Goal: Information Seeking & Learning: Learn about a topic

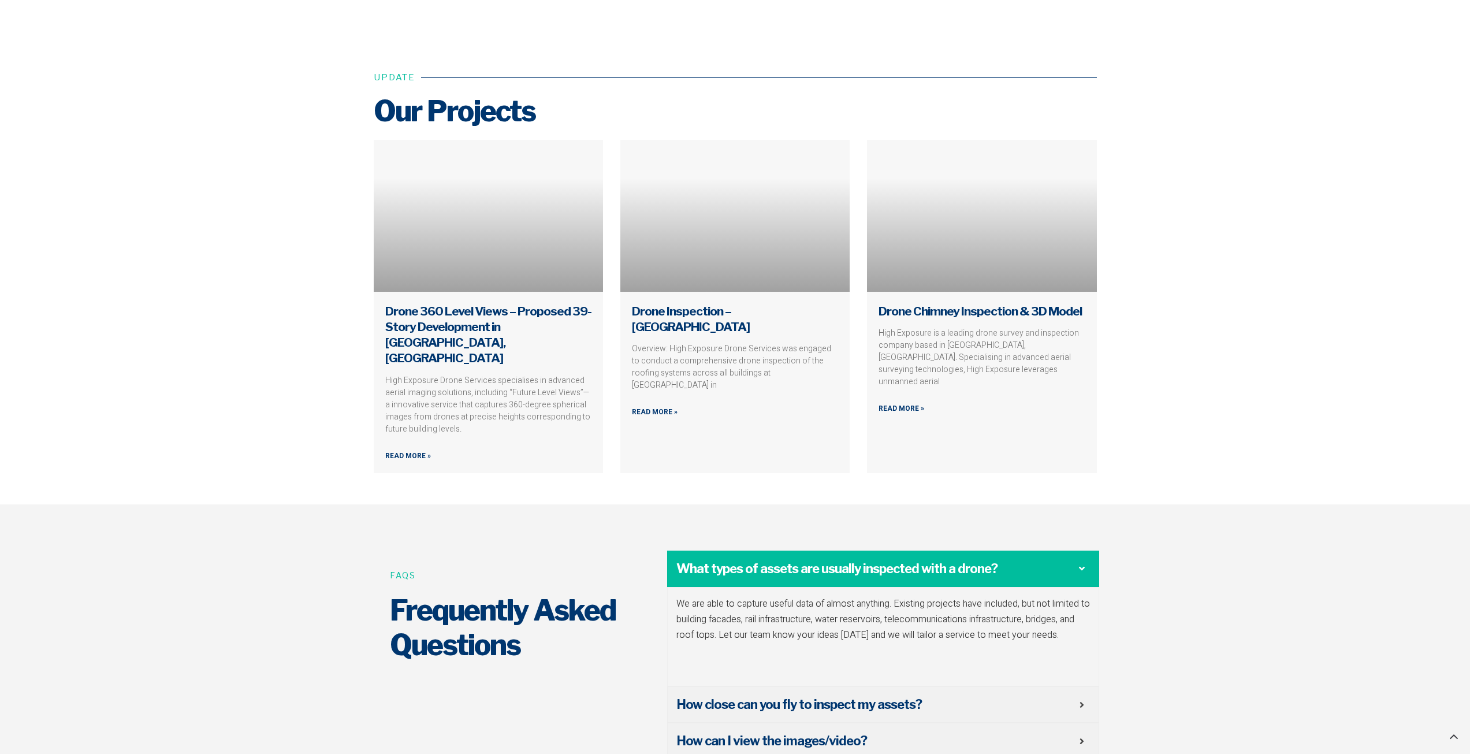
scroll to position [4159, 0]
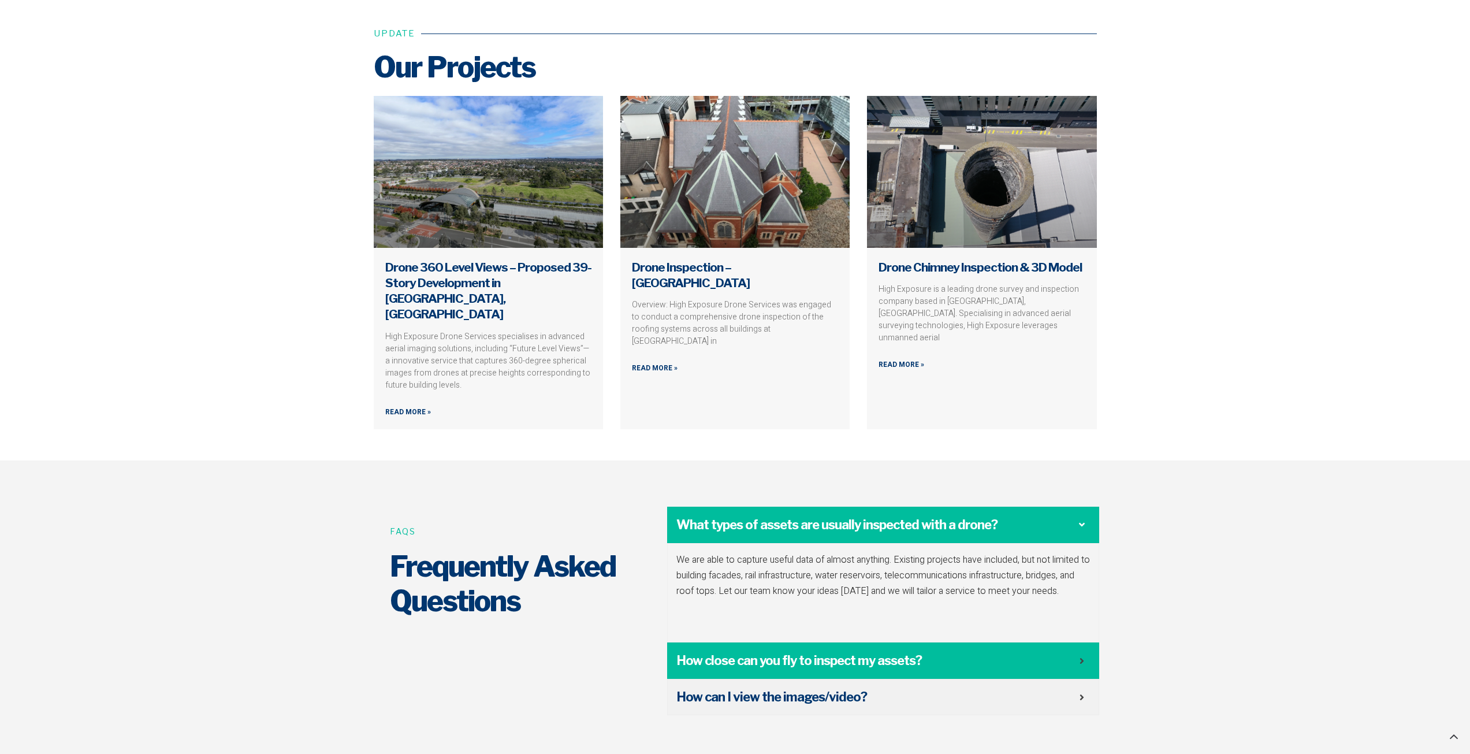
click at [1010, 652] on span "How close can you fly to inspect my assets?" at bounding box center [877, 661] width 403 height 18
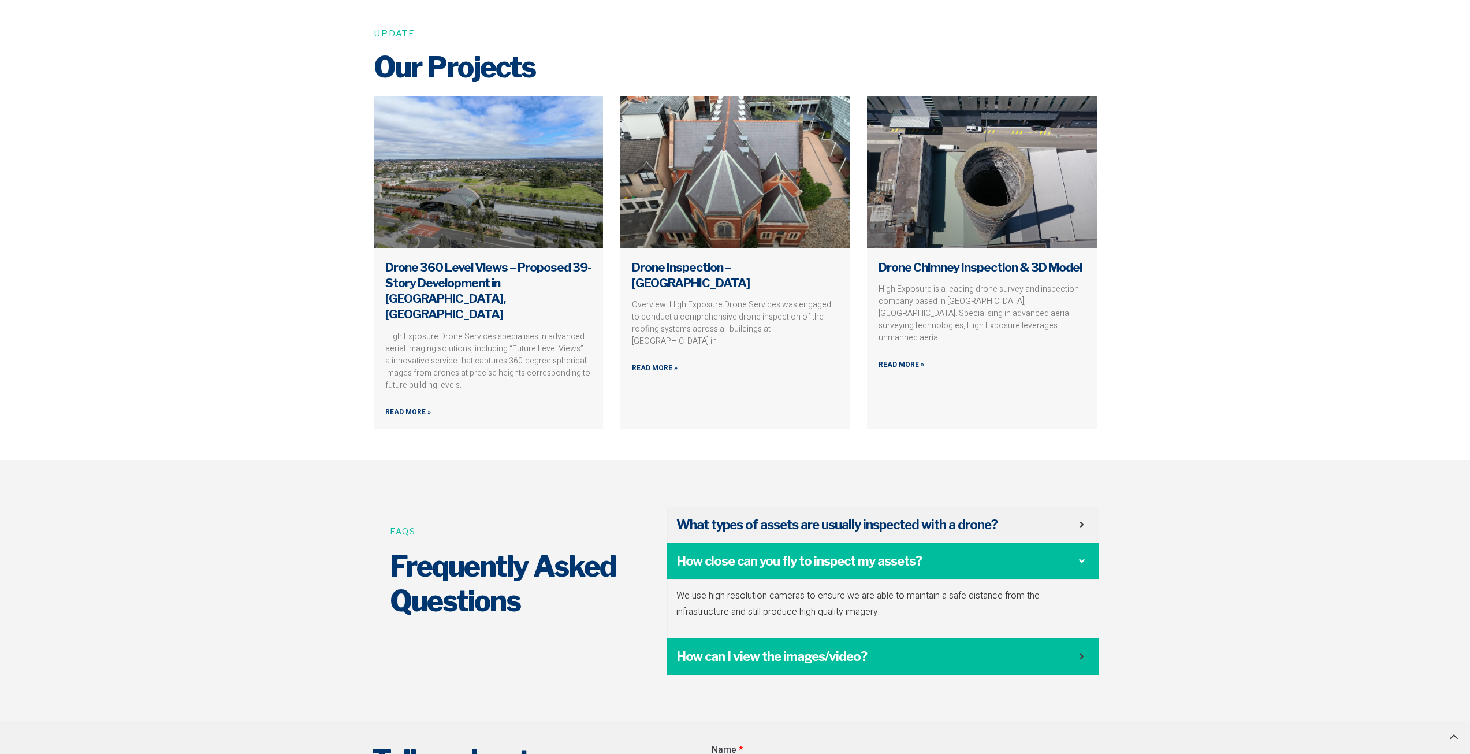
click at [853, 647] on span "How can I view the images/video?" at bounding box center [877, 656] width 403 height 18
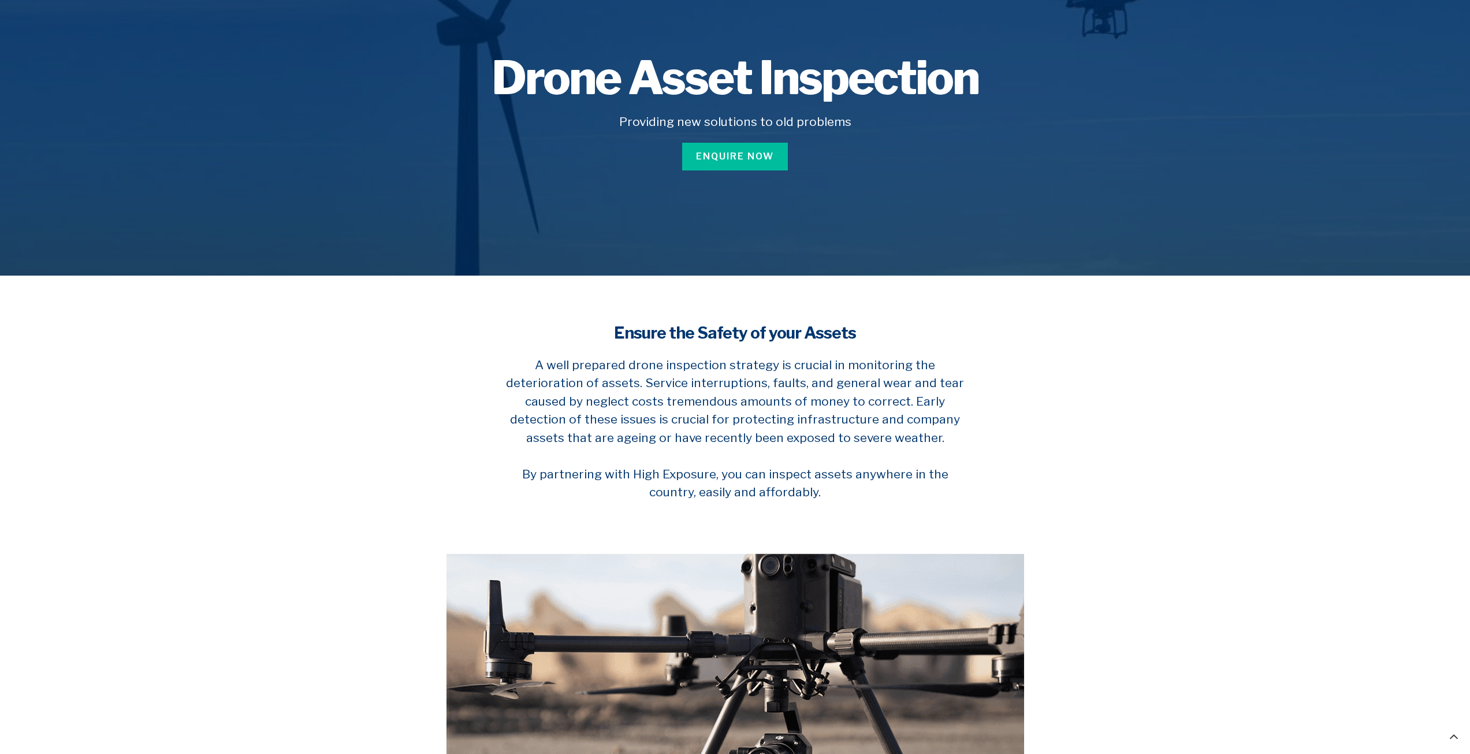
scroll to position [0, 0]
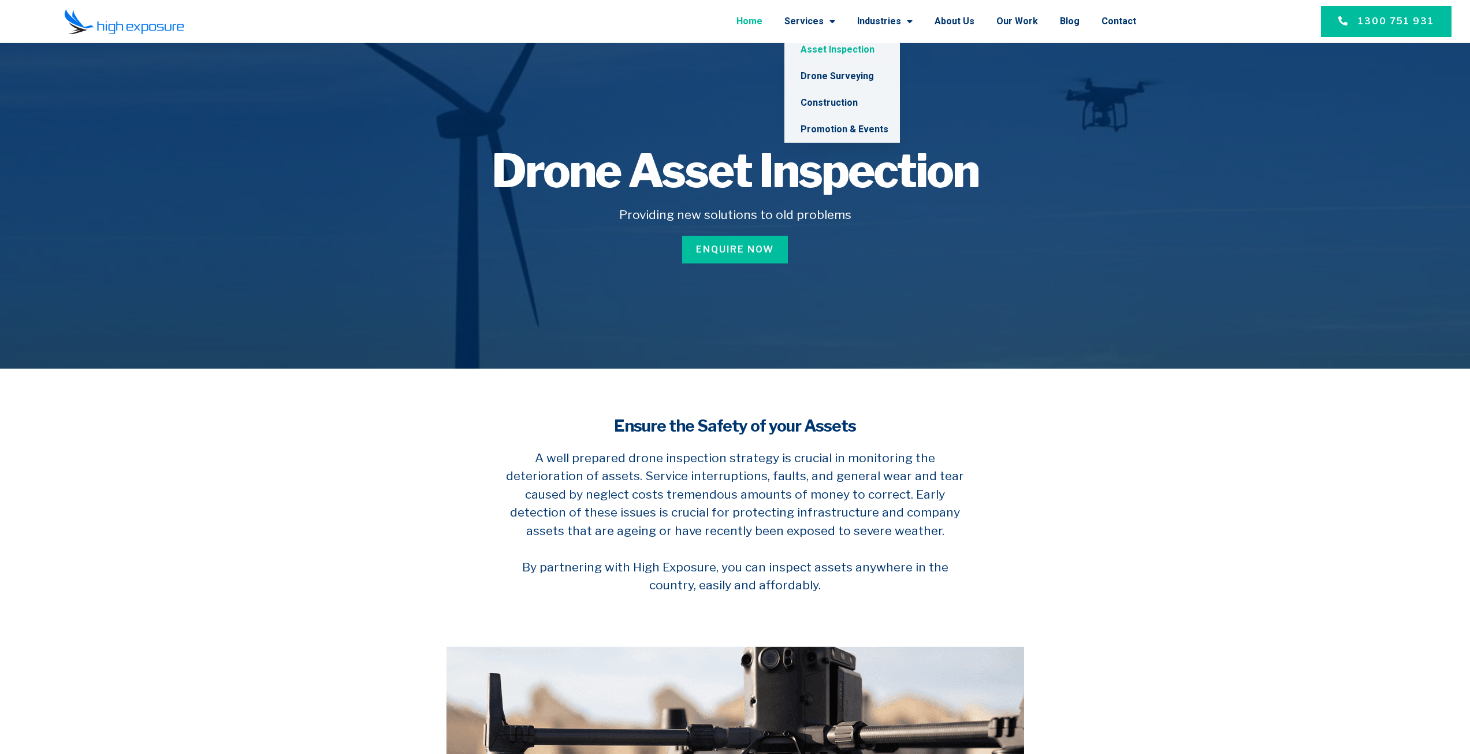
click at [757, 17] on link "Home" at bounding box center [749, 21] width 26 height 30
